Goal: Task Accomplishment & Management: Manage account settings

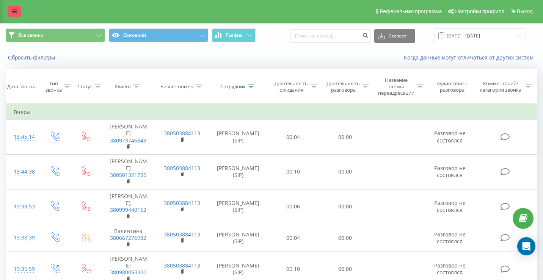
click at [8, 12] on link at bounding box center [15, 11] width 14 height 11
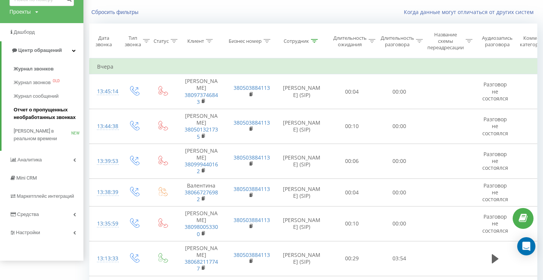
scroll to position [46, 0]
click at [72, 234] on link "Настройки" at bounding box center [41, 232] width 83 height 18
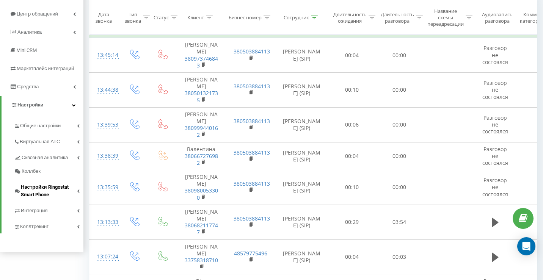
scroll to position [86, 0]
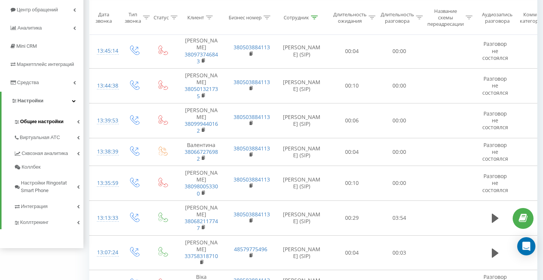
click at [77, 121] on icon at bounding box center [78, 122] width 3 height 4
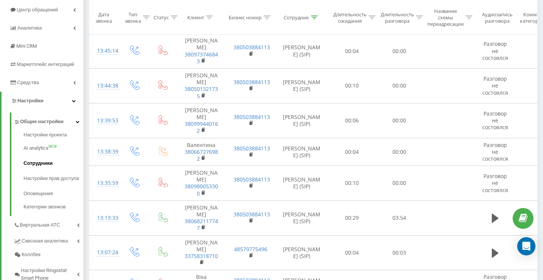
click at [45, 160] on span "Сотрудники" at bounding box center [38, 164] width 29 height 8
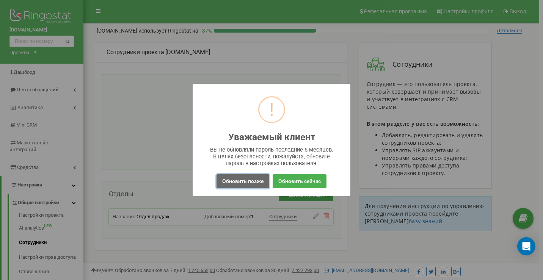
click at [236, 178] on button "Обновить позже" at bounding box center [242, 181] width 53 height 14
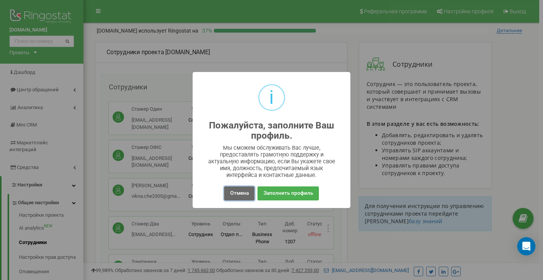
click at [235, 192] on button "Отмена" at bounding box center [239, 194] width 30 height 14
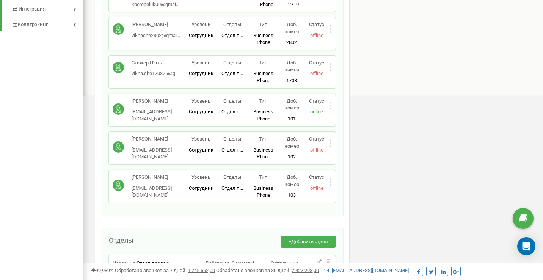
scroll to position [361, 0]
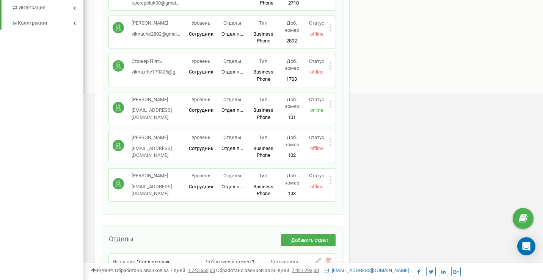
click at [330, 141] on icon at bounding box center [330, 142] width 2 height 2
click at [332, 149] on div "Редактировать" at bounding box center [364, 155] width 71 height 12
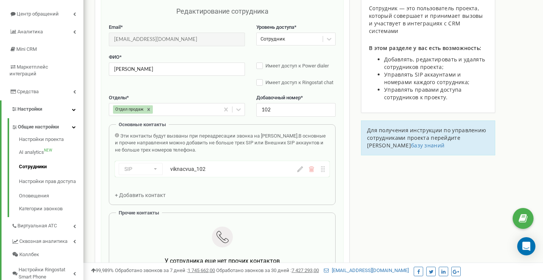
scroll to position [76, 0]
click at [299, 170] on icon at bounding box center [300, 169] width 6 height 6
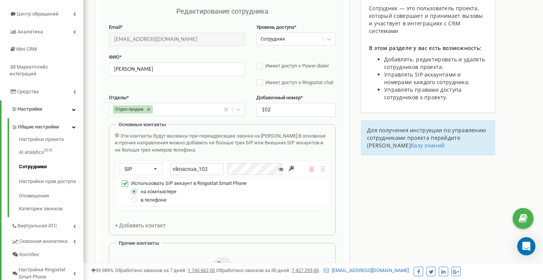
click at [290, 169] on input "button" at bounding box center [291, 169] width 6 height 8
click at [318, 173] on div "SIP Номер телефона SIP Внешний SIP viknacvua_102" at bounding box center [222, 169] width 215 height 16
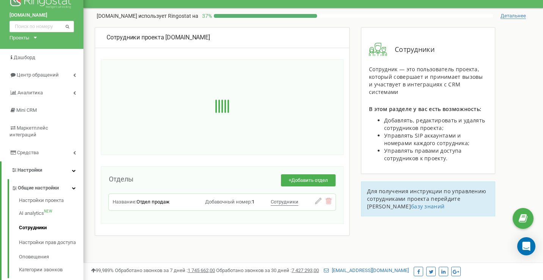
scroll to position [10, 0]
